Goal: Task Accomplishment & Management: Complete application form

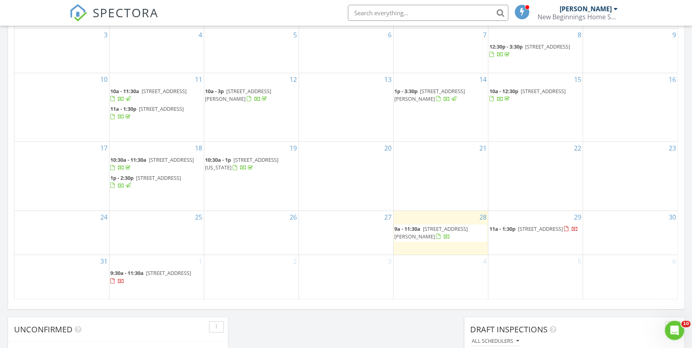
scroll to position [474, 0]
click at [430, 250] on div "28 9a - 11:30a 15805 San Lazzaro Ave, Lakewood Ranch 34211" at bounding box center [441, 233] width 94 height 44
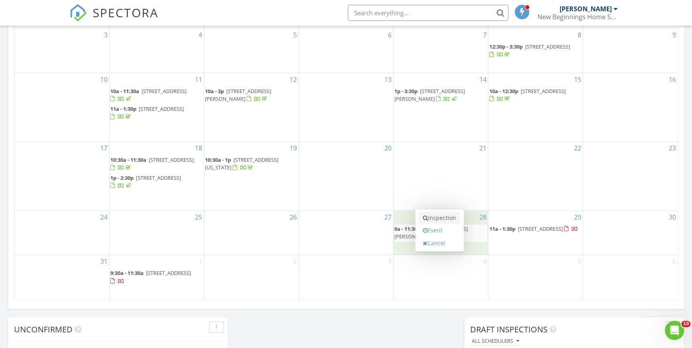
click at [434, 217] on link "Inspection" at bounding box center [439, 217] width 41 height 13
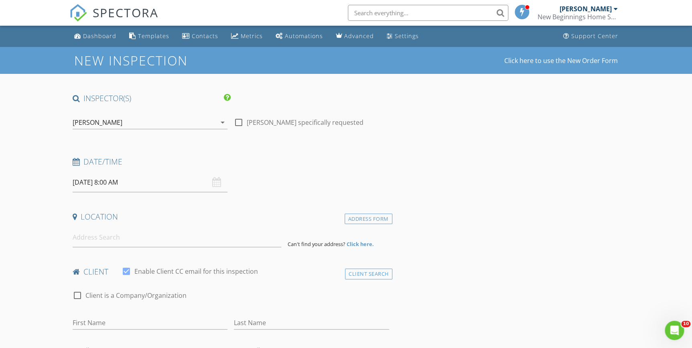
click at [120, 184] on input "08/28/2025 8:00 AM" at bounding box center [150, 182] width 155 height 20
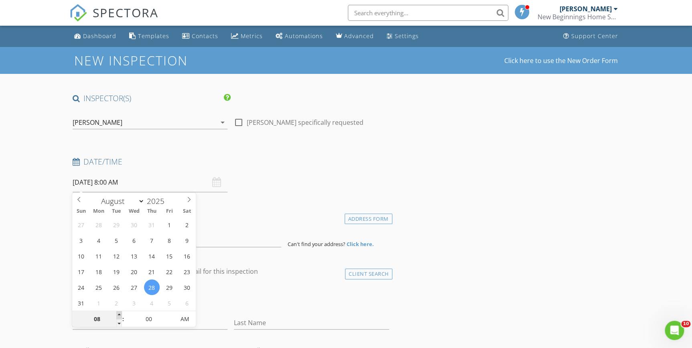
type input "09"
type input "08/28/2025 9:00 AM"
click at [120, 313] on span at bounding box center [119, 315] width 6 height 8
click at [3, 347] on span at bounding box center [3, 348] width 0 height 0
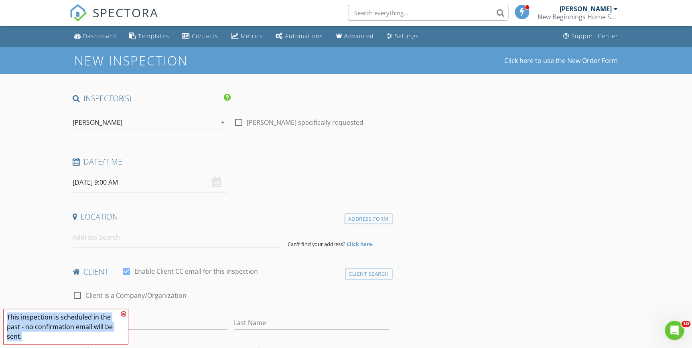
click at [120, 313] on span "This inspection is scheduled in the past - no confirmation email will be sent." at bounding box center [65, 326] width 125 height 36
click at [123, 313] on icon at bounding box center [124, 313] width 6 height 6
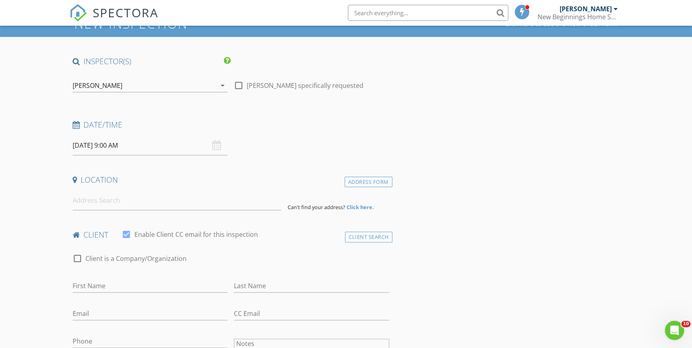
scroll to position [73, 0]
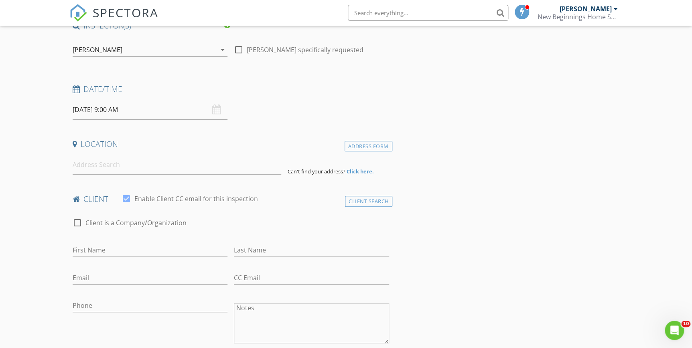
click at [120, 110] on input "08/28/2025 9:00 AM" at bounding box center [150, 110] width 155 height 20
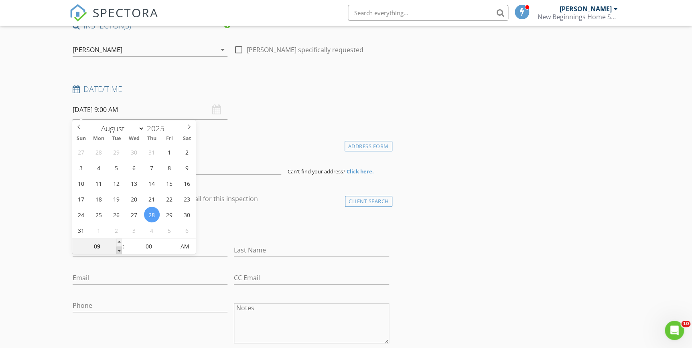
type input "08"
type input "08/28/2025 8:00 AM"
click at [120, 249] on span at bounding box center [119, 250] width 6 height 8
type input "07"
type input "08/28/2025 7:00 AM"
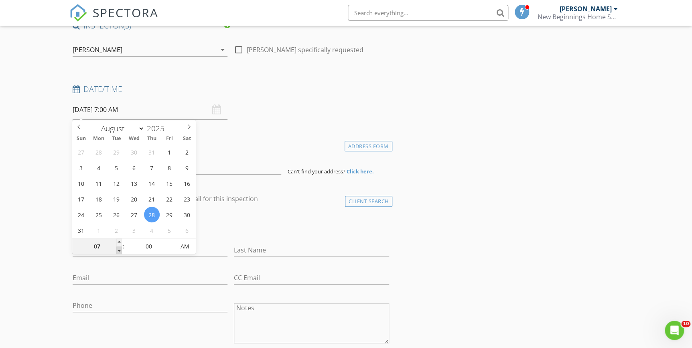
click at [120, 249] on span at bounding box center [119, 250] width 6 height 8
type input "06"
type input "08/28/2025 6:00 AM"
click at [120, 249] on span at bounding box center [119, 250] width 6 height 8
type input "05"
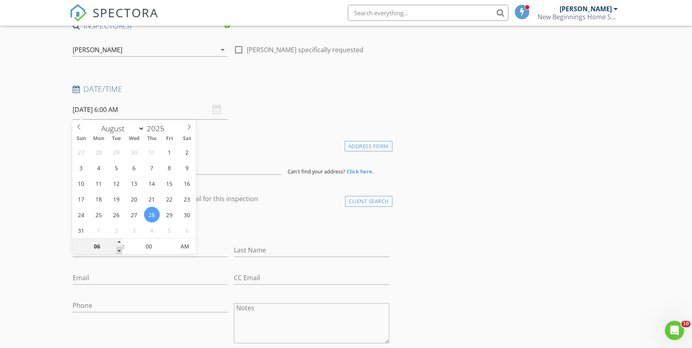
type input "08/28/2025 5:00 AM"
click at [120, 249] on span at bounding box center [119, 250] width 6 height 8
type input "04"
click at [120, 249] on span at bounding box center [119, 250] width 6 height 8
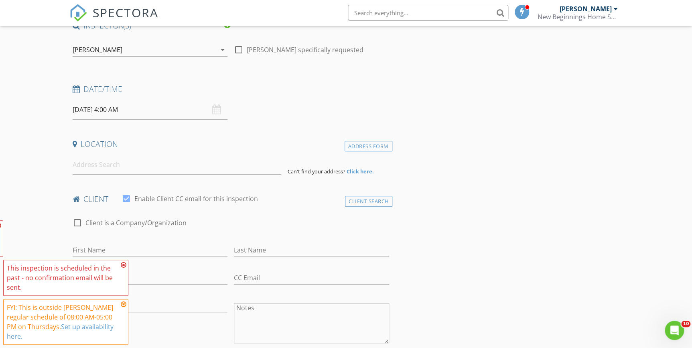
click at [120, 249] on span "This inspection is scheduled in the past - no confirmation email will be sent. …" at bounding box center [65, 282] width 125 height 124
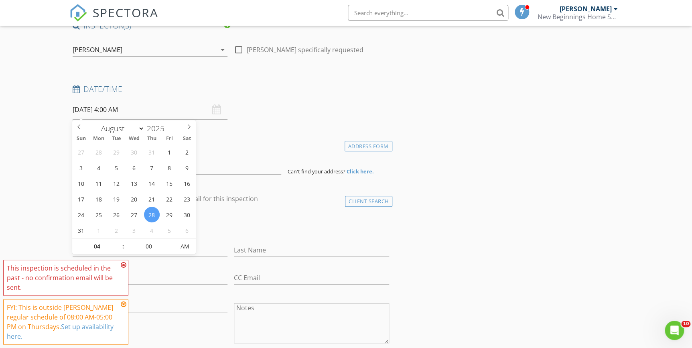
click at [129, 109] on input "08/28/2025 4:00 AM" at bounding box center [150, 110] width 155 height 20
type input "08/28/2025 4:00 PM"
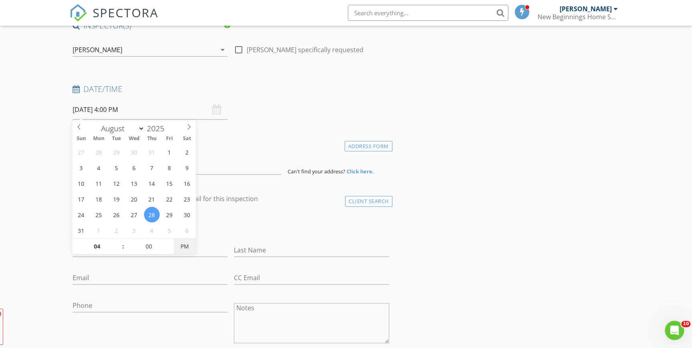
click at [185, 245] on span "PM" at bounding box center [185, 246] width 22 height 16
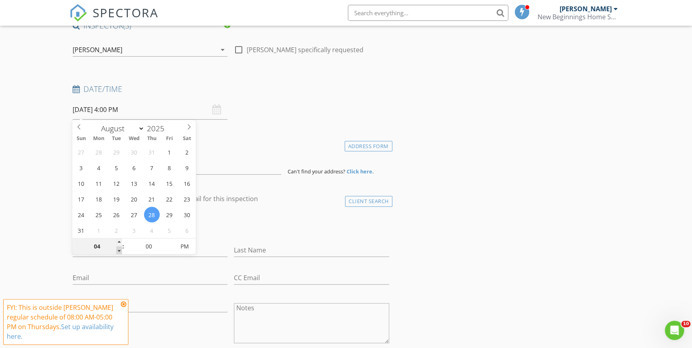
type input "03"
type input "[DATE] 3:00 PM"
click at [120, 249] on span at bounding box center [119, 250] width 6 height 8
type input "02"
type input "[DATE] 2:00 PM"
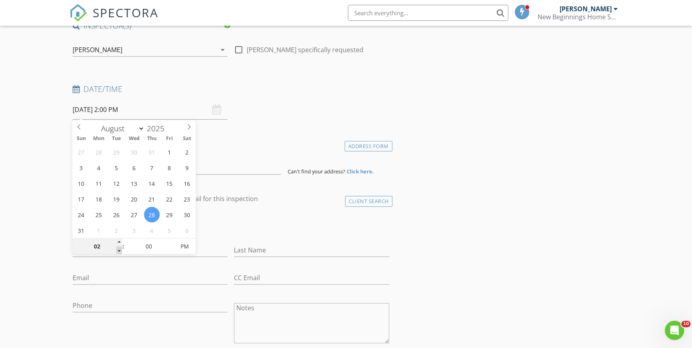
click at [120, 249] on span at bounding box center [119, 250] width 6 height 8
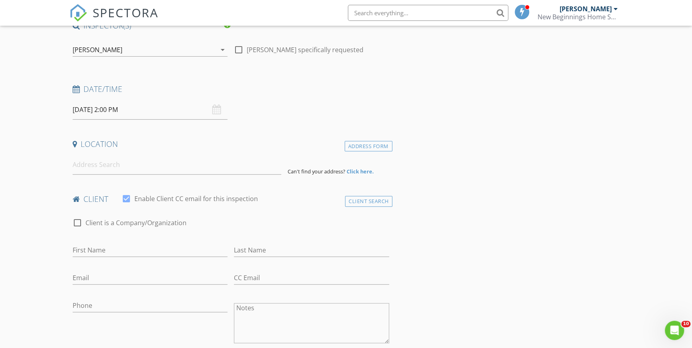
click at [79, 166] on input at bounding box center [177, 165] width 209 height 20
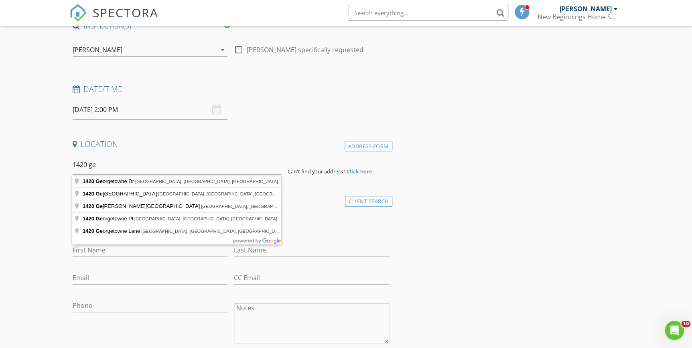
type input "1420 Georgetowne Dr, Sarasota, FL, USA"
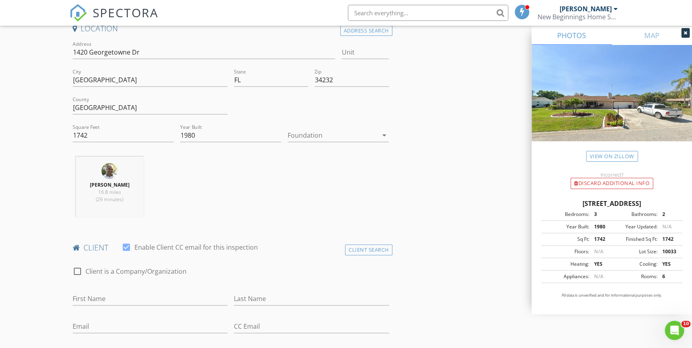
scroll to position [182, 0]
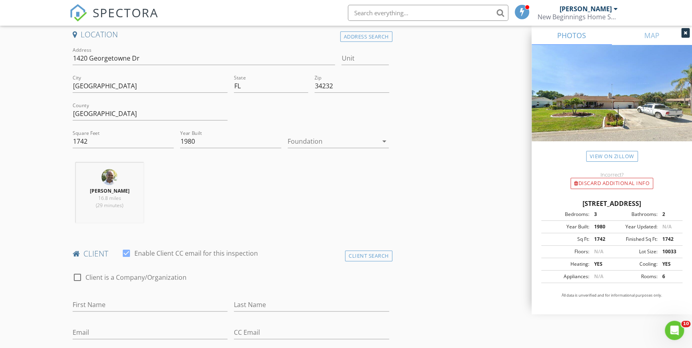
click at [385, 140] on icon "arrow_drop_down" at bounding box center [384, 141] width 10 height 10
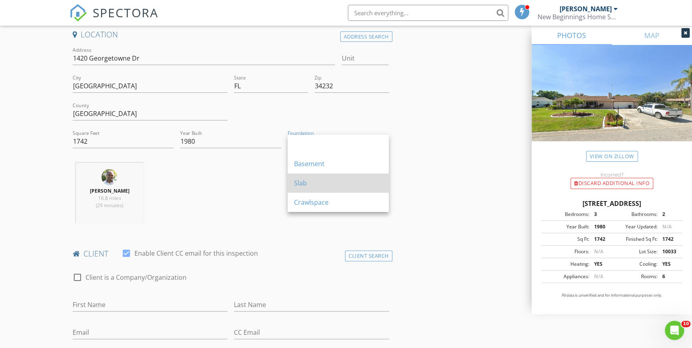
click at [304, 184] on div "Slab" at bounding box center [338, 183] width 88 height 10
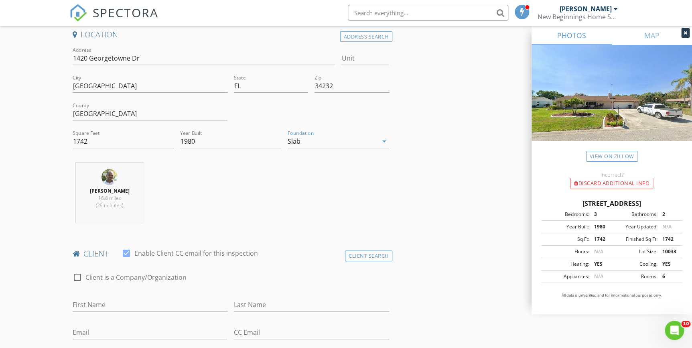
click at [218, 201] on div "Philip Pala 16.8 miles (29 minutes)" at bounding box center [230, 195] width 323 height 67
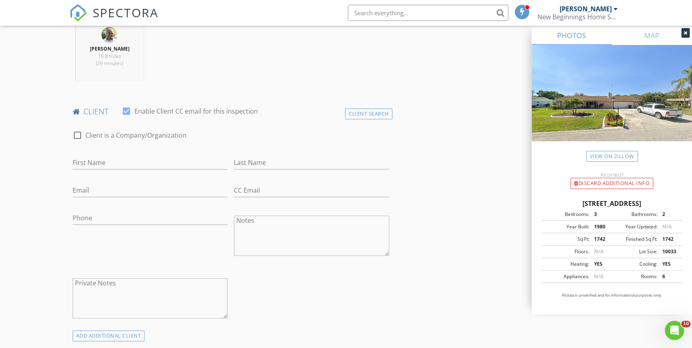
scroll to position [328, 0]
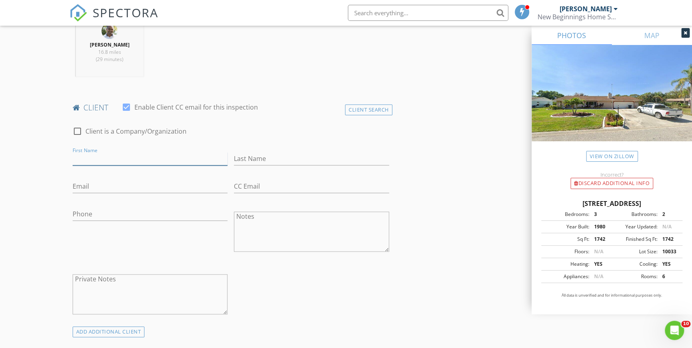
click at [94, 155] on input "First Name" at bounding box center [150, 158] width 155 height 13
type input "[PERSON_NAME]"
type input "Vreuls"
click at [87, 187] on input "Email" at bounding box center [150, 186] width 155 height 13
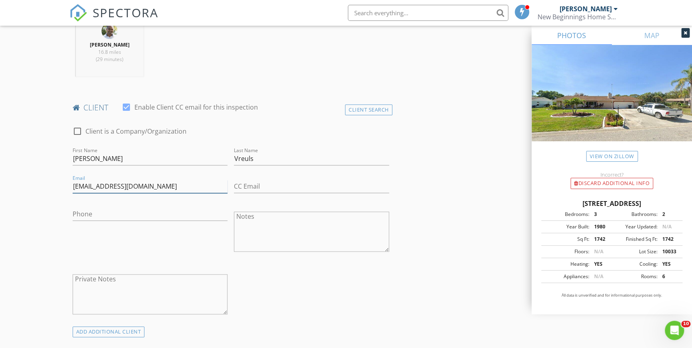
type input "[EMAIL_ADDRESS][DOMAIN_NAME]"
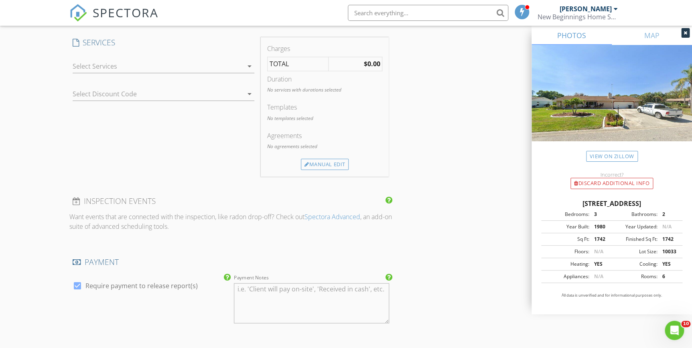
scroll to position [365, 0]
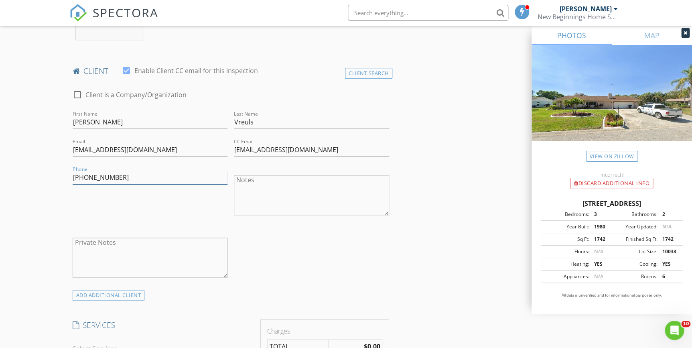
type input "[PHONE_NUMBER]"
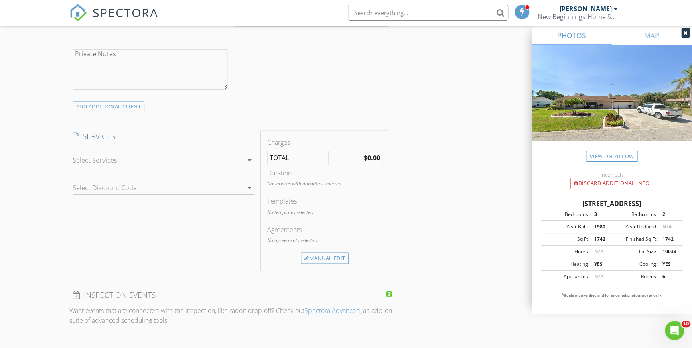
scroll to position [620, 0]
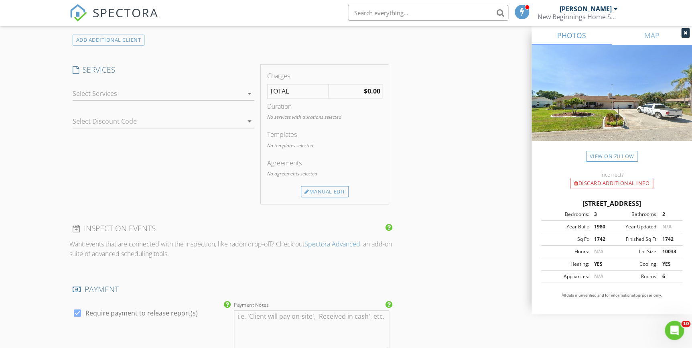
drag, startPoint x: 477, startPoint y: 234, endPoint x: 478, endPoint y: 252, distance: 17.3
click at [478, 252] on div "INSPECTOR(S) check_box Philip Pala PRIMARY Philip Pala arrow_drop_down check_bo…" at bounding box center [346, 130] width 554 height 1315
click at [199, 175] on div "SERVICES check_box_outline_blank Florida Uniform Wind Mitigation for homeowner'…" at bounding box center [163, 134] width 189 height 138
click at [250, 91] on icon "arrow_drop_down" at bounding box center [250, 94] width 10 height 10
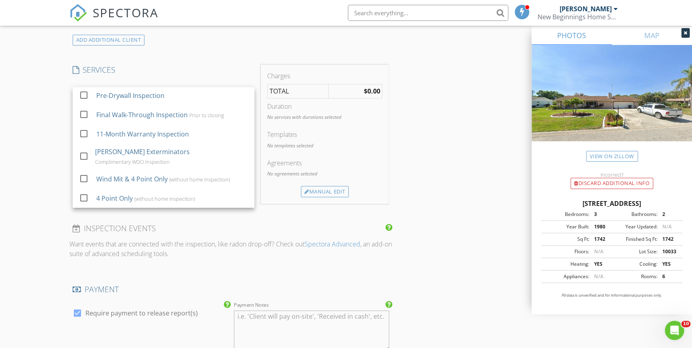
scroll to position [176, 0]
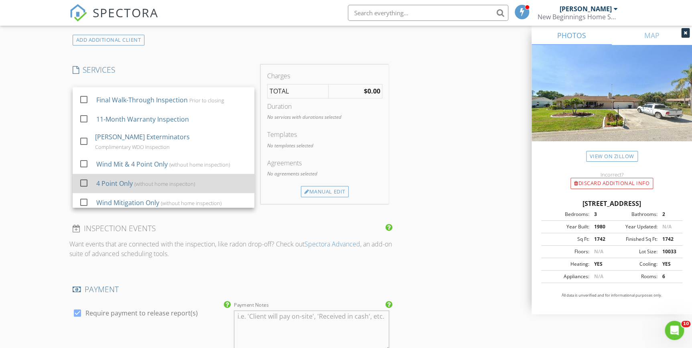
click at [84, 176] on div at bounding box center [84, 183] width 14 height 14
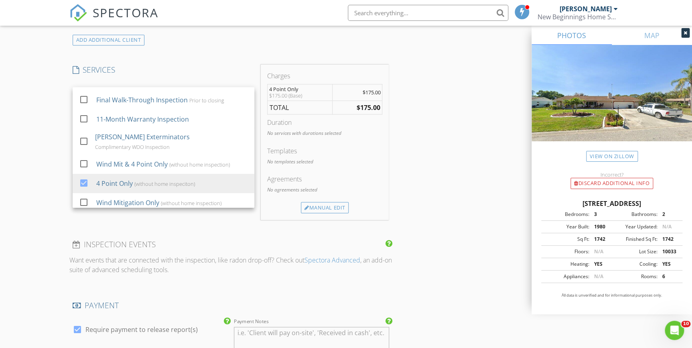
click at [437, 207] on div "INSPECTOR(S) check_box Philip Pala PRIMARY Philip Pala arrow_drop_down check_bo…" at bounding box center [346, 138] width 554 height 1331
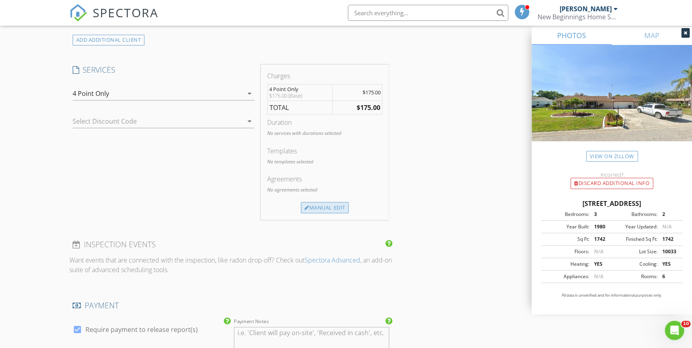
click at [327, 203] on div "Manual Edit" at bounding box center [325, 207] width 48 height 11
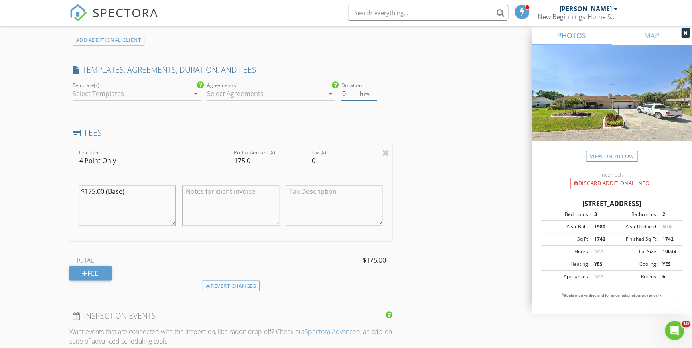
click at [347, 93] on input "0" at bounding box center [358, 93] width 35 height 13
type input "1.5"
click at [329, 92] on icon "arrow_drop_down" at bounding box center [330, 94] width 10 height 10
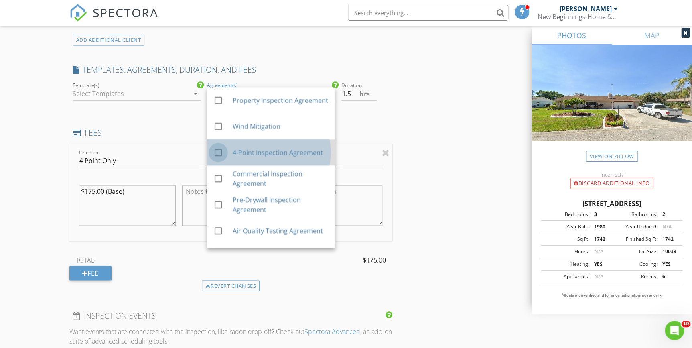
click at [216, 150] on div at bounding box center [218, 153] width 14 height 14
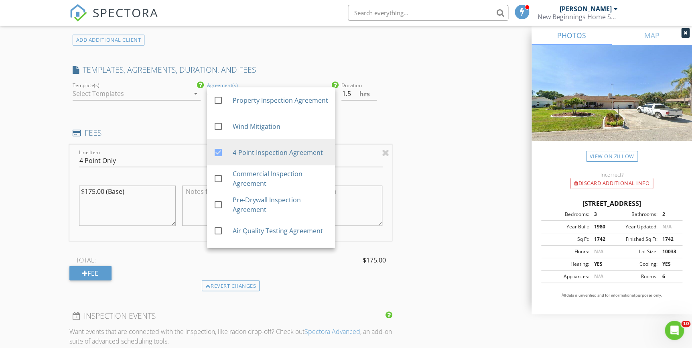
click at [127, 192] on textarea "$175.00 (Base)" at bounding box center [127, 205] width 97 height 40
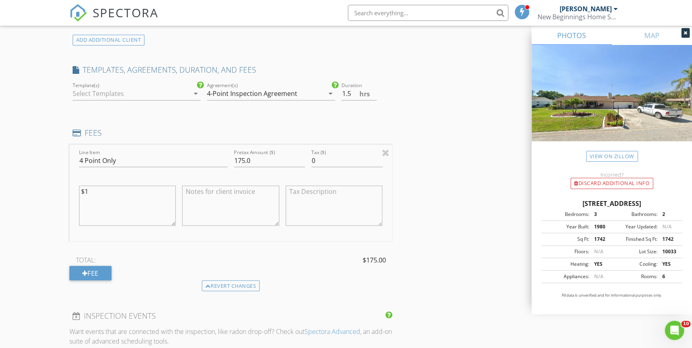
type textarea "$"
click at [243, 159] on input "175.0" at bounding box center [269, 160] width 71 height 13
click at [244, 160] on input "100" at bounding box center [269, 160] width 71 height 13
type input "100.00"
click at [434, 227] on div "INSPECTOR(S) check_box Philip Pala PRIMARY Philip Pala arrow_drop_down check_bo…" at bounding box center [346, 174] width 554 height 1403
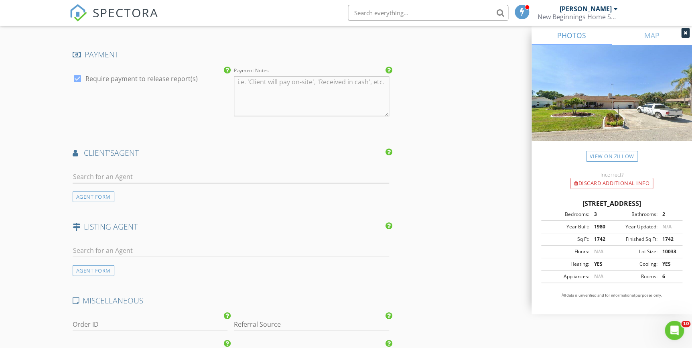
scroll to position [1021, 0]
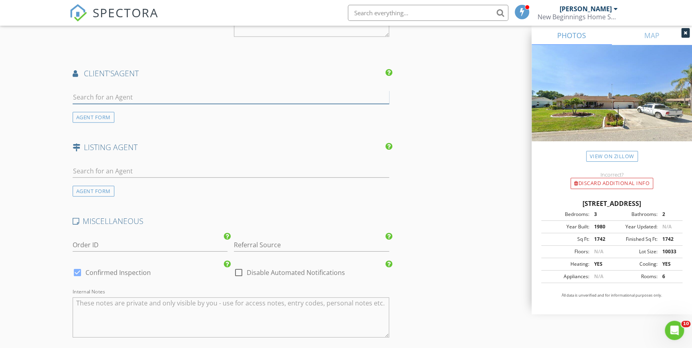
click at [103, 96] on input "text" at bounding box center [231, 97] width 316 height 13
click at [105, 96] on input "text" at bounding box center [231, 97] width 316 height 13
type input "L"
type input "g"
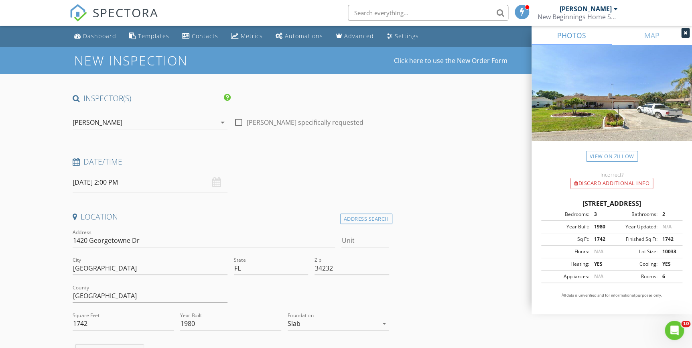
scroll to position [219, 0]
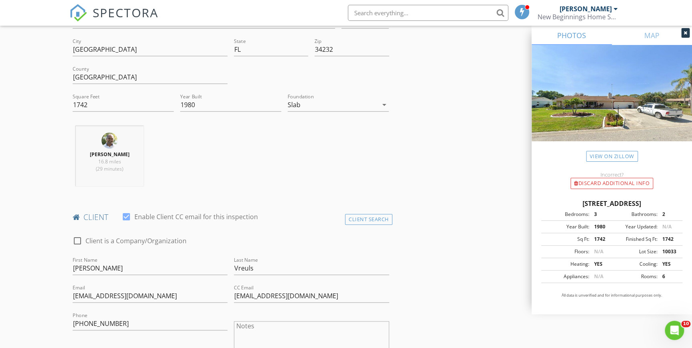
drag, startPoint x: 551, startPoint y: 203, endPoint x: 679, endPoint y: 211, distance: 128.2
click at [679, 208] on div "1420 Georgetowne Dr, Sarasota FL 34232" at bounding box center [611, 204] width 141 height 10
copy div "1420 Georgetowne Dr, Sarasota FL 34232"
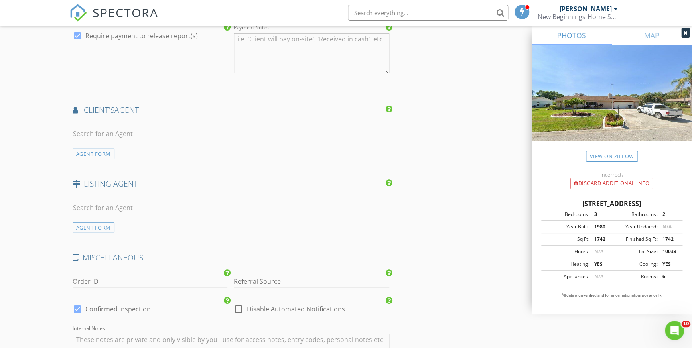
scroll to position [1166, 0]
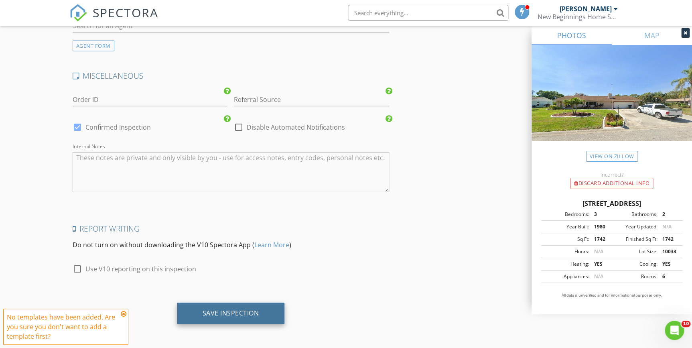
click at [222, 306] on div "Save Inspection" at bounding box center [231, 313] width 108 height 22
